Goal: Find specific page/section: Find specific page/section

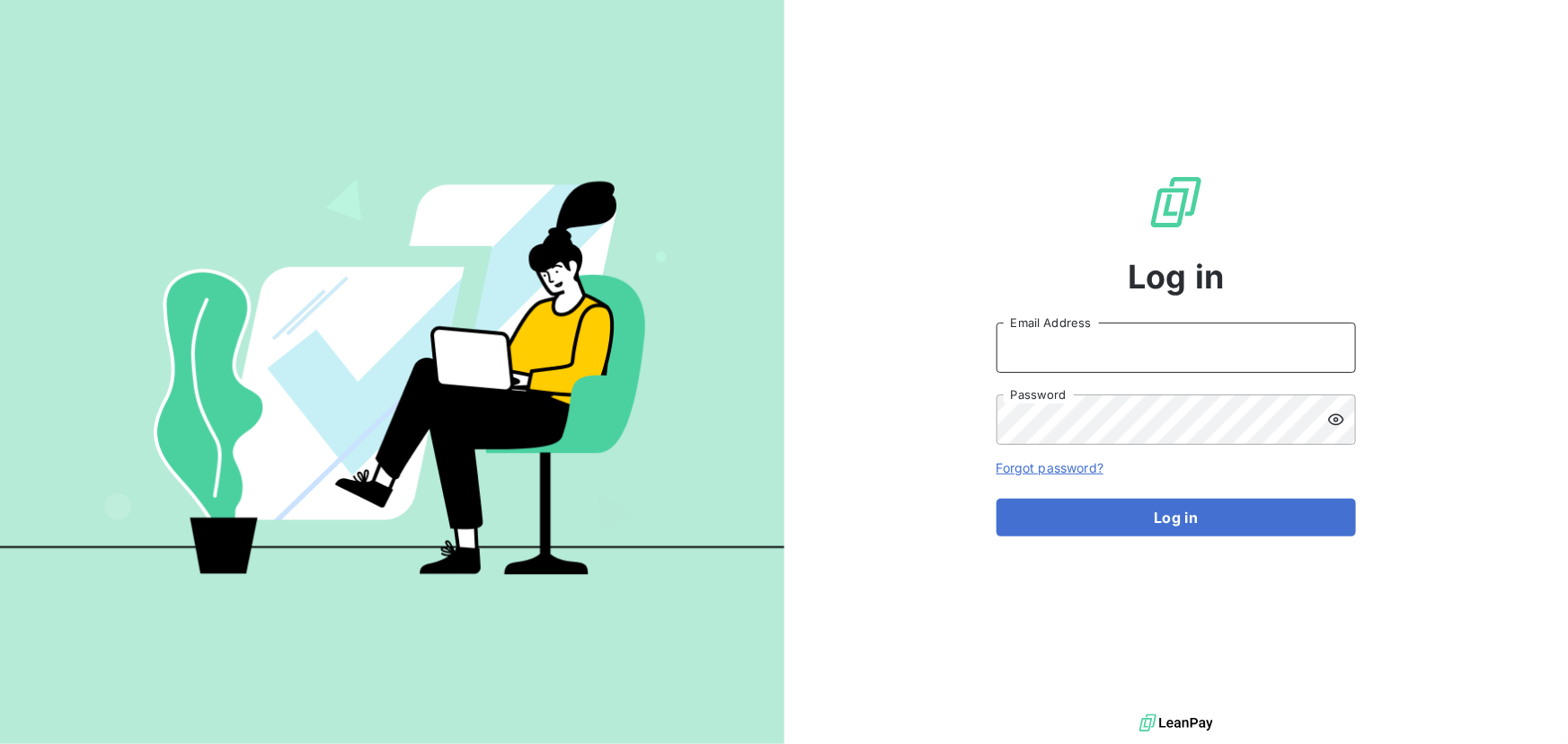
click at [1052, 351] on input "Email Address" at bounding box center [1176, 347] width 359 height 50
type input "[EMAIL_ADDRESS][DOMAIN_NAME]"
click at [996, 499] on button "Log in" at bounding box center [1176, 517] width 359 height 38
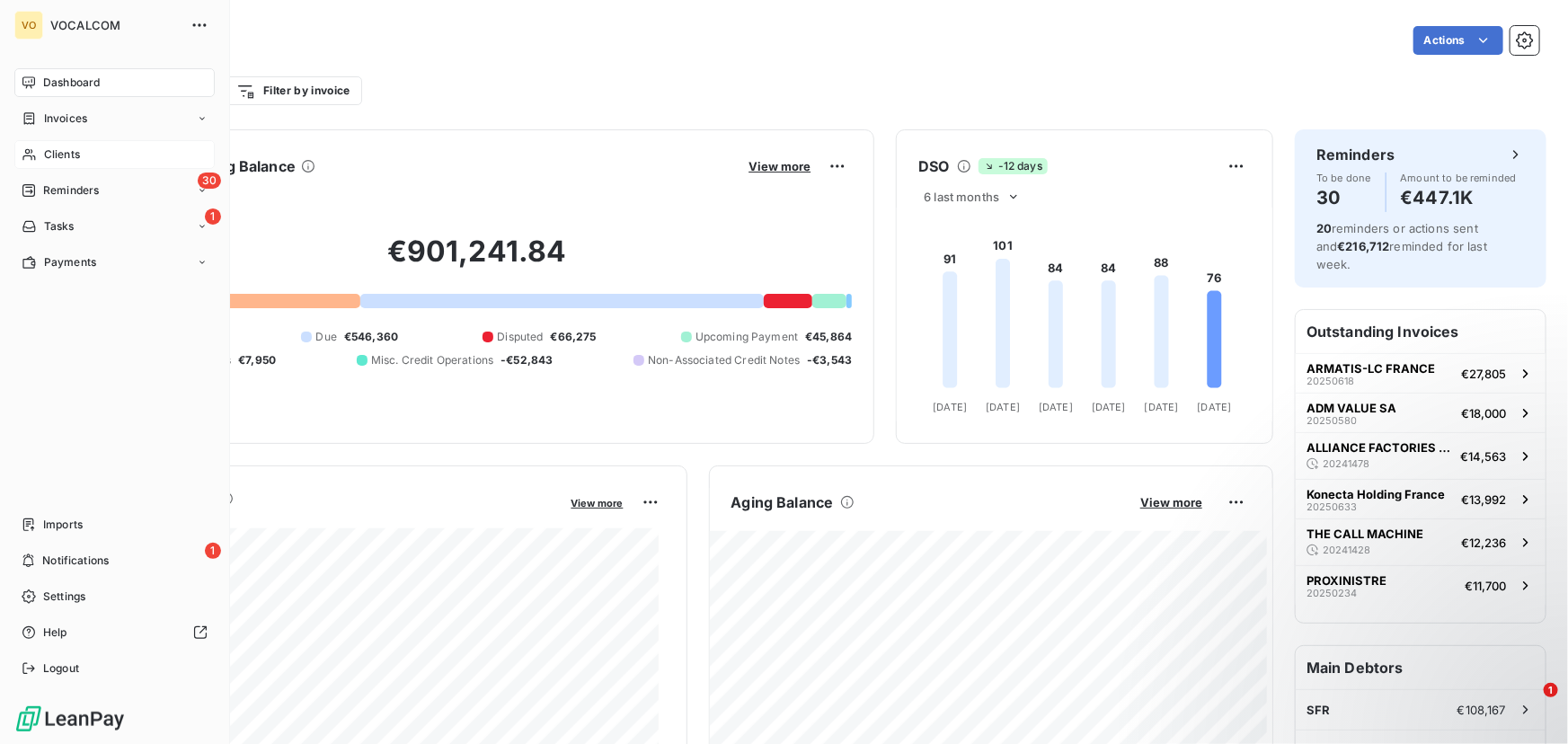
click at [53, 153] on span "Clients" at bounding box center [62, 154] width 36 height 16
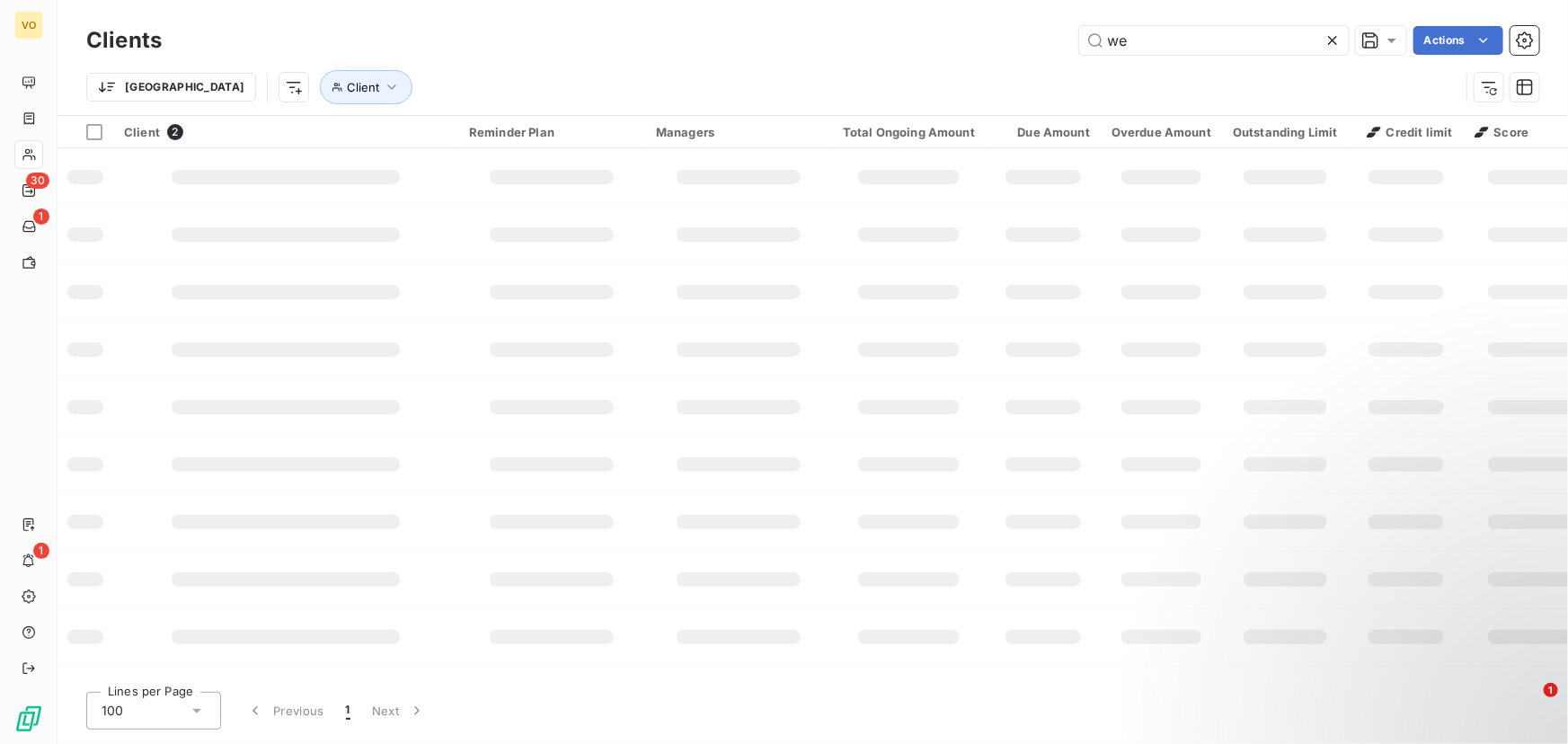
type input "w"
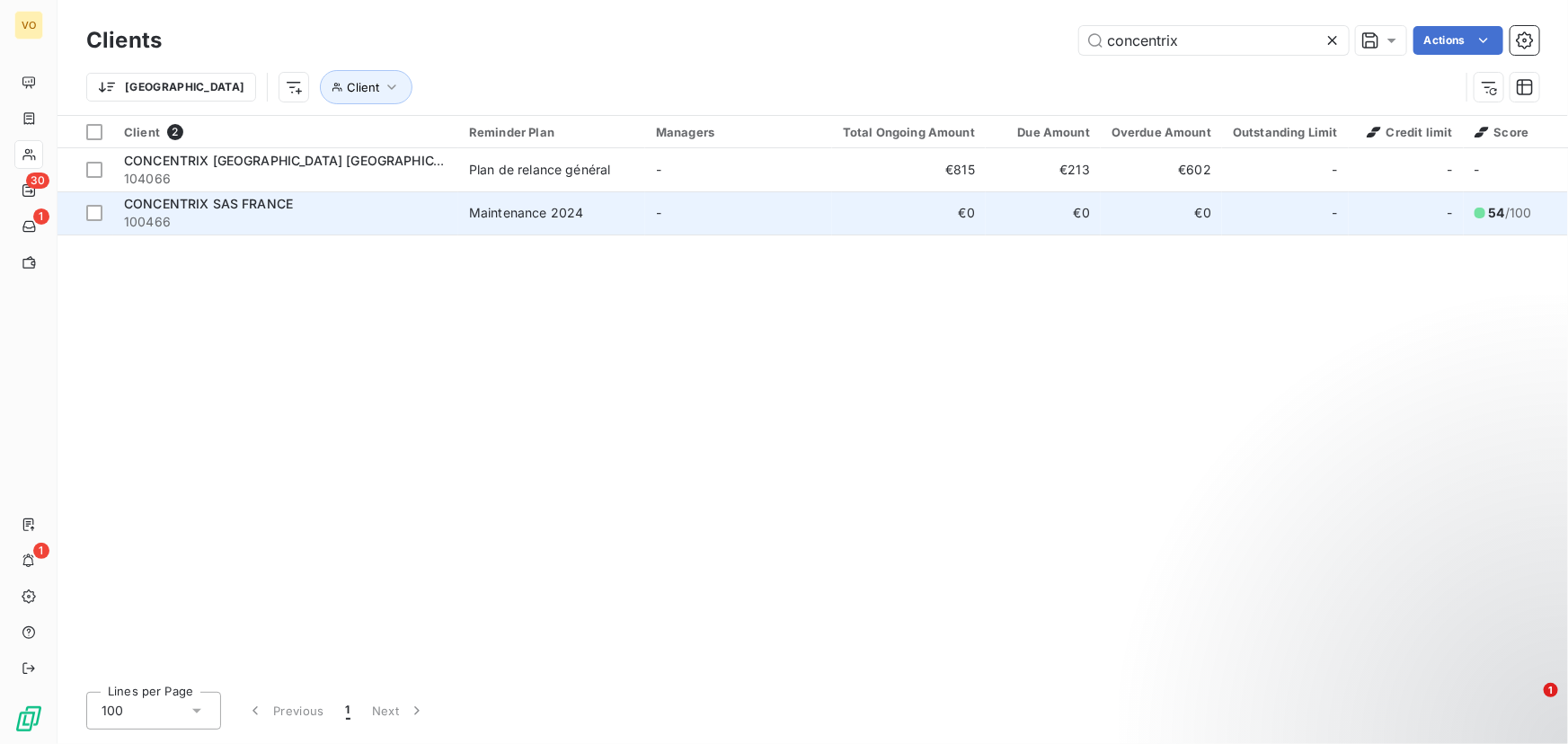
type input "concentrix"
click at [189, 205] on span "CONCENTRIX SAS FRANCE" at bounding box center [208, 204] width 168 height 15
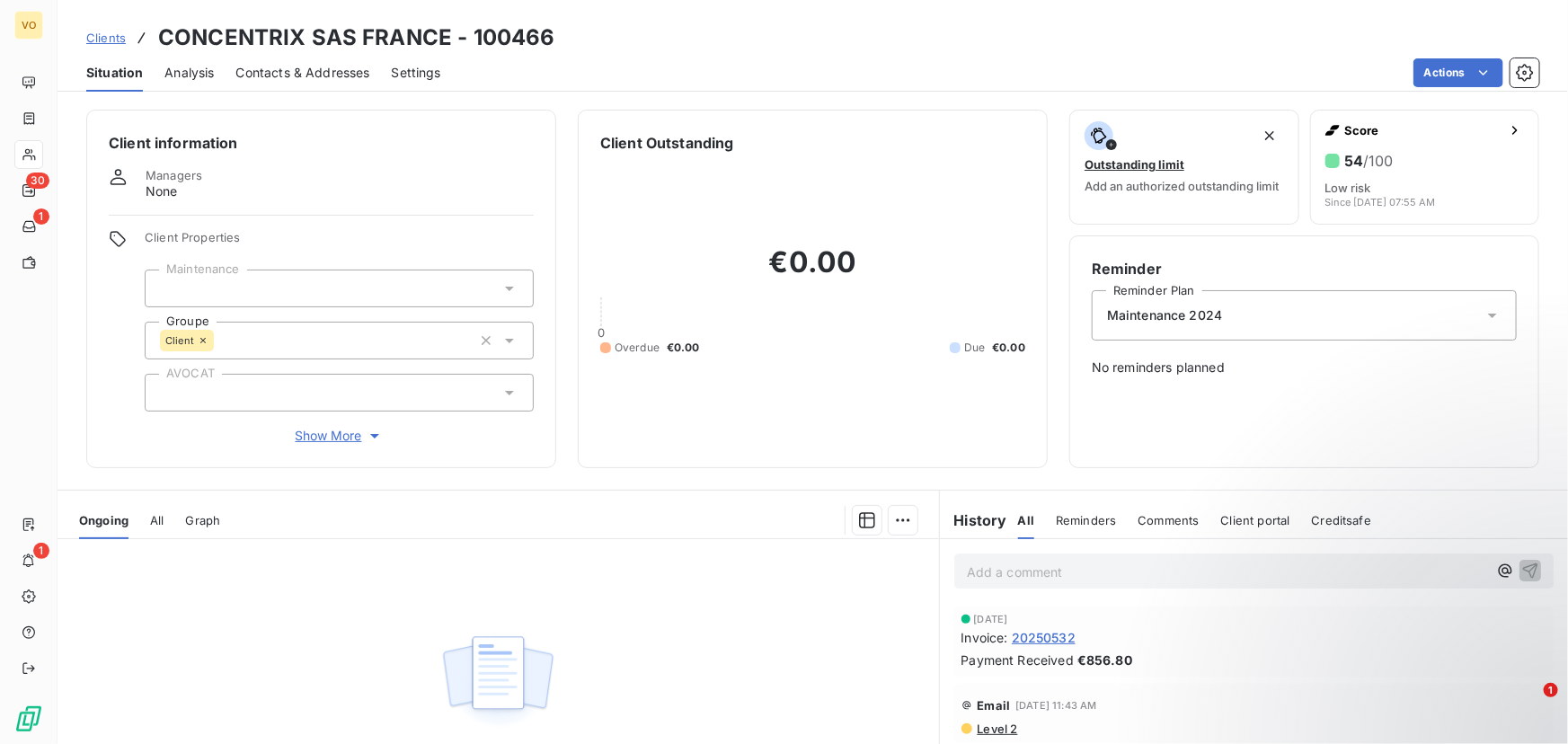
click at [118, 37] on span "Clients" at bounding box center [106, 38] width 40 height 15
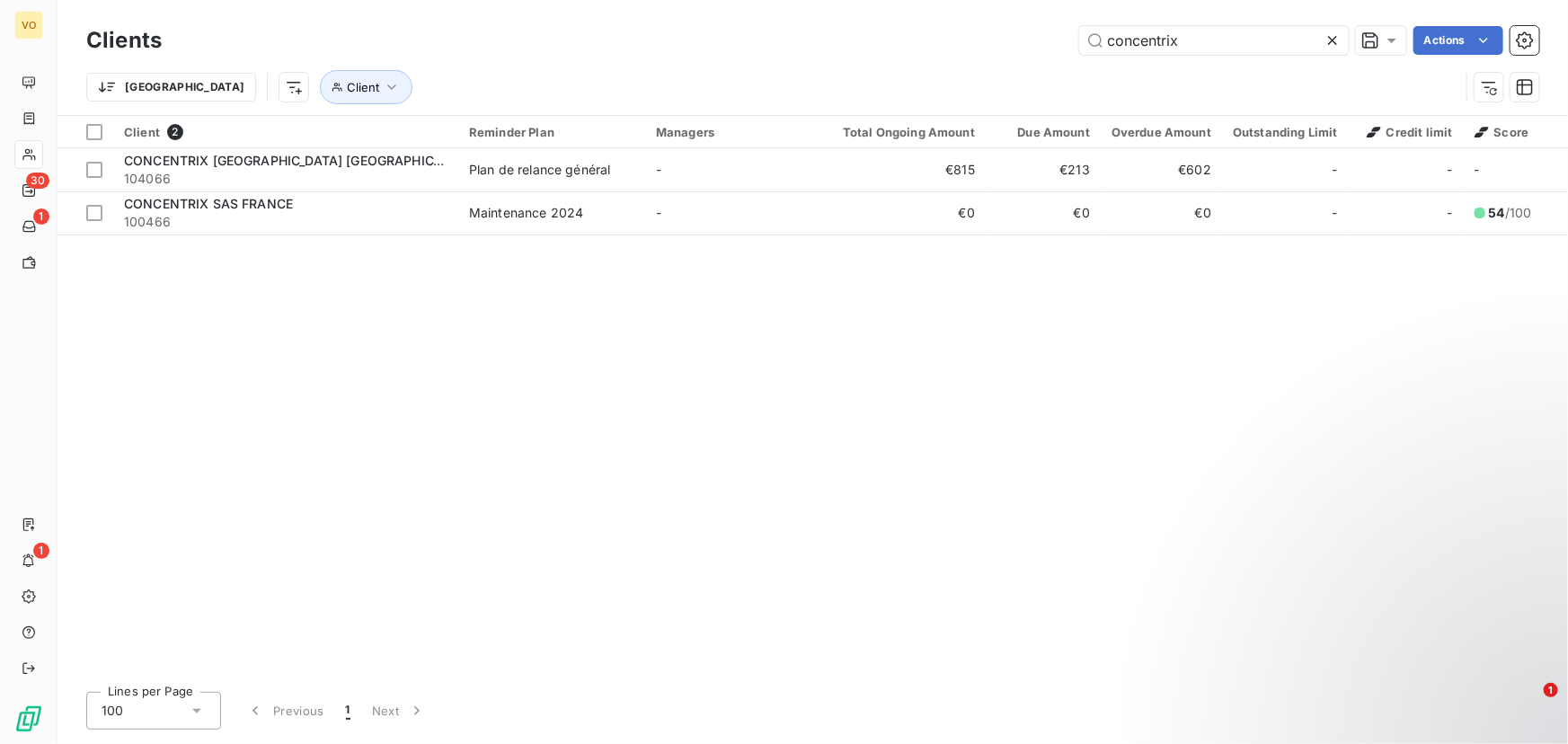
drag, startPoint x: 1194, startPoint y: 39, endPoint x: 1070, endPoint y: 49, distance: 124.4
click at [1071, 49] on div "concentrix Actions" at bounding box center [861, 40] width 1356 height 29
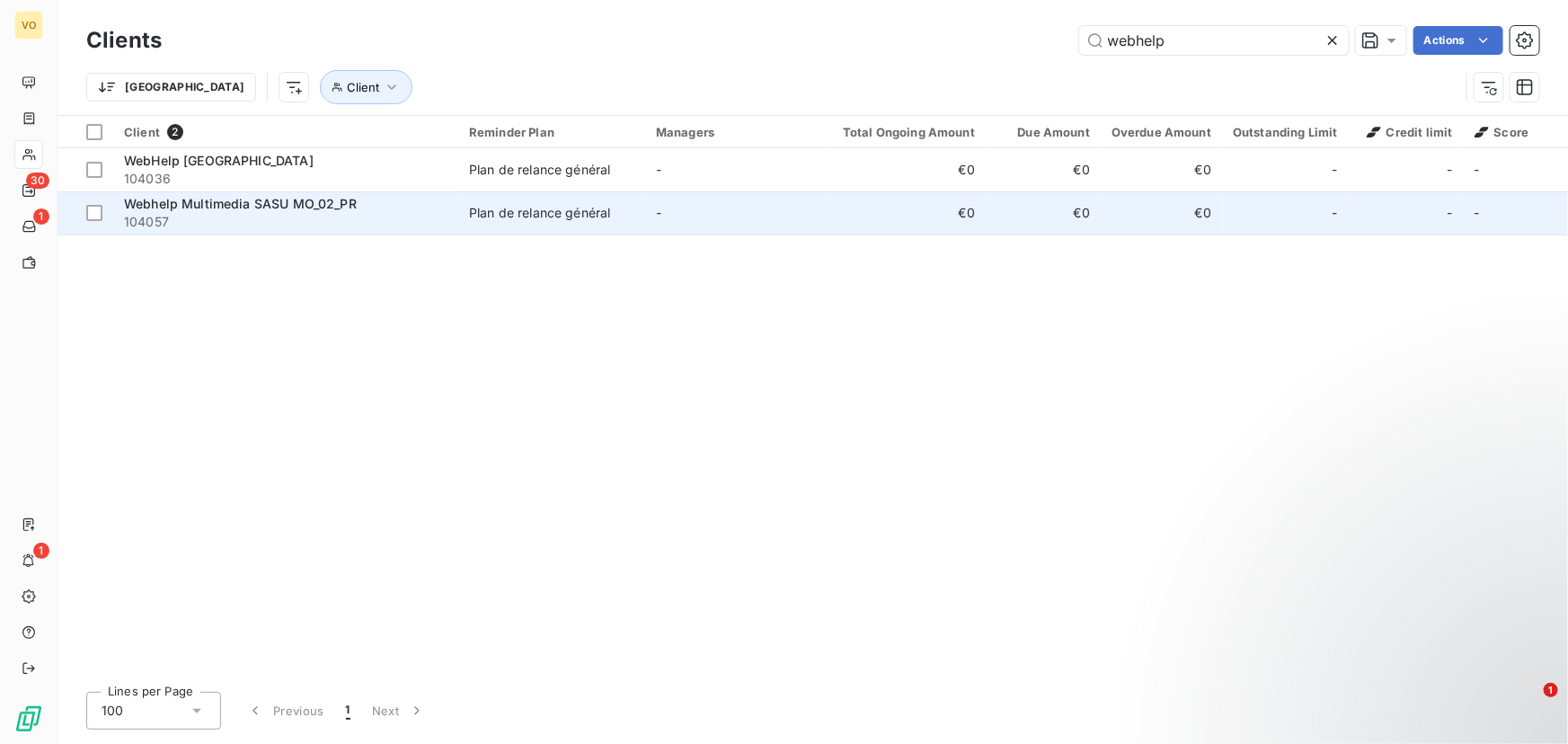
type input "webhelp"
click at [205, 210] on span "Webhelp Multimedia SASU MO_02_PR" at bounding box center [240, 204] width 232 height 15
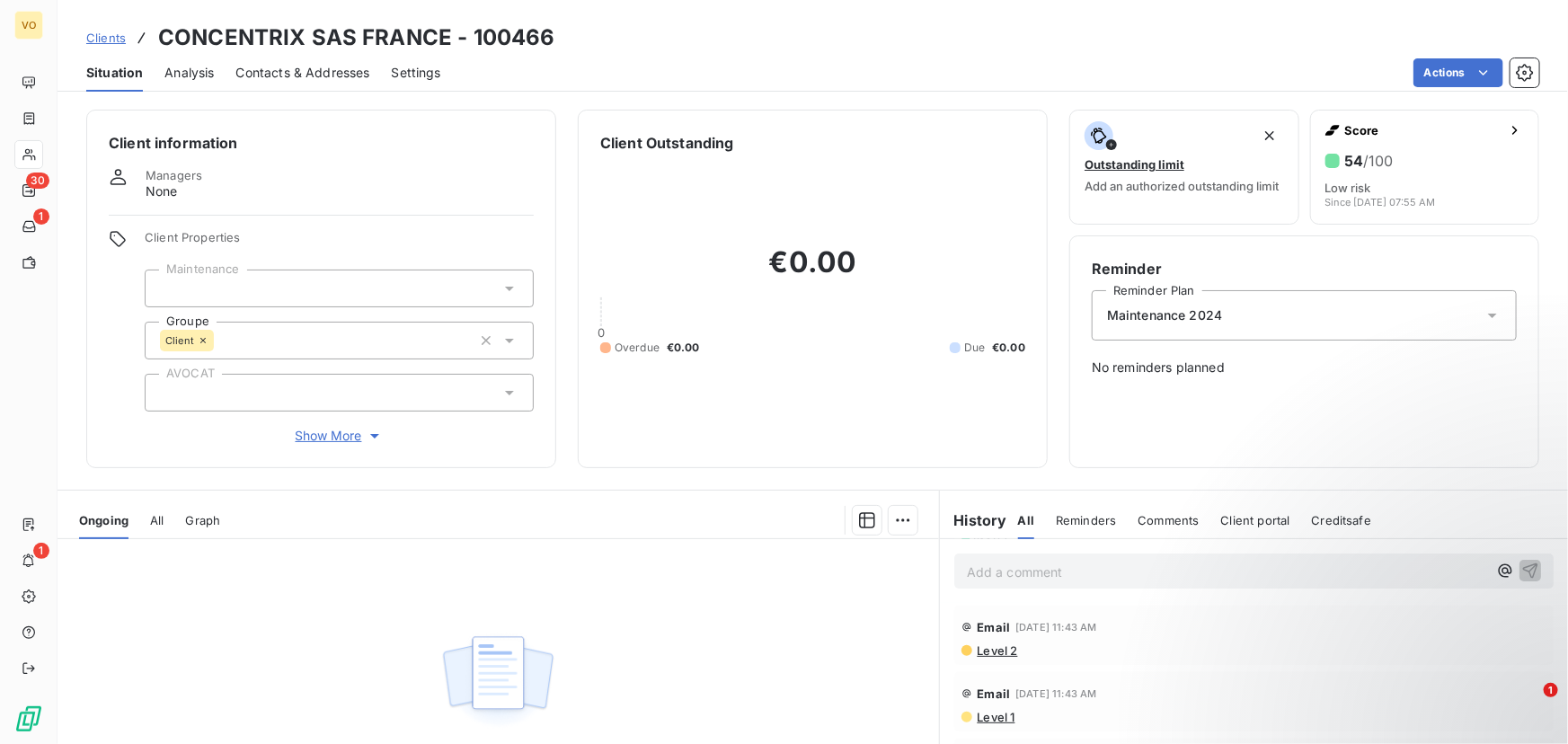
scroll to position [163, 0]
